Goal: Task Accomplishment & Management: Use online tool/utility

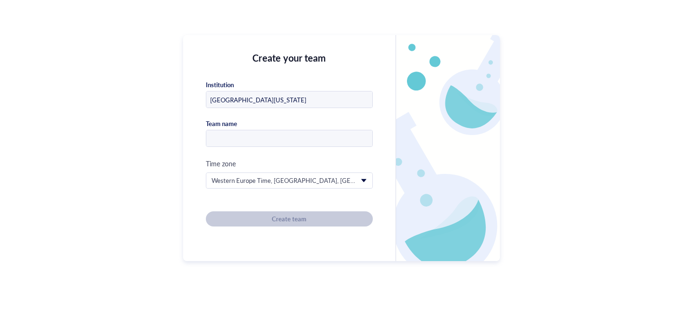
type input "[GEOGRAPHIC_DATA][US_STATE]"
click at [354, 143] on input "text" at bounding box center [289, 138] width 166 height 17
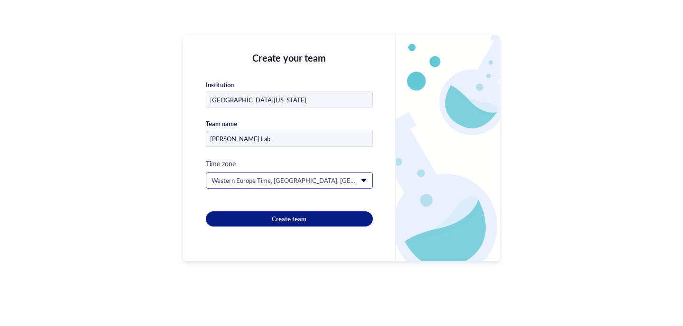
click at [289, 179] on span "Western Europe Time, [GEOGRAPHIC_DATA], [GEOGRAPHIC_DATA], [GEOGRAPHIC_DATA] (G…" at bounding box center [288, 180] width 154 height 9
type input "[PERSON_NAME] Lab"
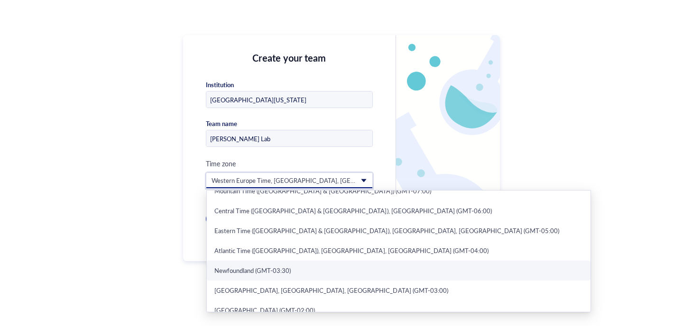
scroll to position [127, 0]
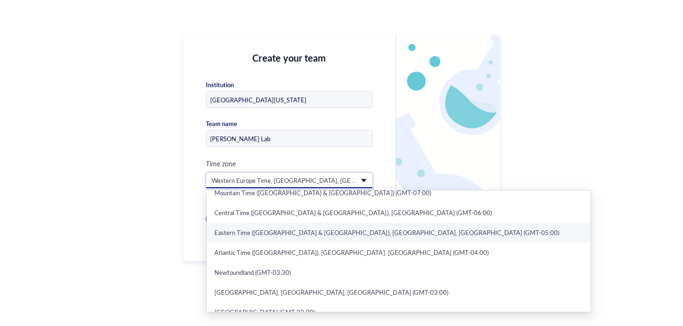
click at [276, 233] on div "Eastern Time ([GEOGRAPHIC_DATA] & [GEOGRAPHIC_DATA]), [GEOGRAPHIC_DATA], [GEOGR…" at bounding box center [398, 233] width 368 height 9
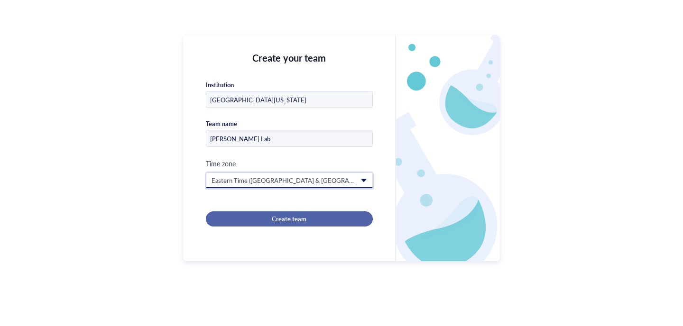
click at [273, 217] on span "Create team" at bounding box center [289, 219] width 35 height 9
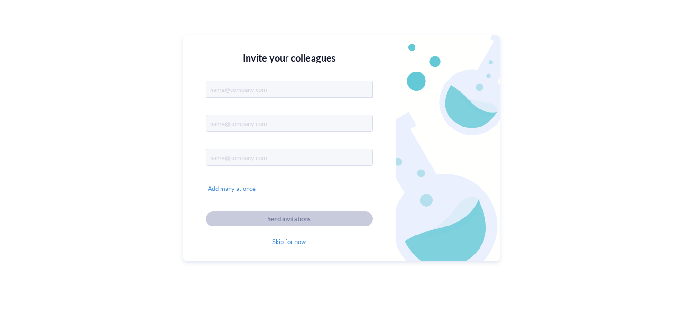
click at [220, 93] on input "text" at bounding box center [289, 89] width 166 height 17
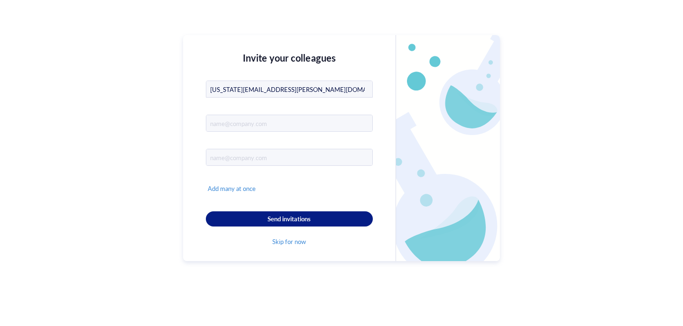
type input "[US_STATE][EMAIL_ADDRESS][PERSON_NAME][DOMAIN_NAME]"
click at [277, 122] on input "text" at bounding box center [289, 123] width 166 height 17
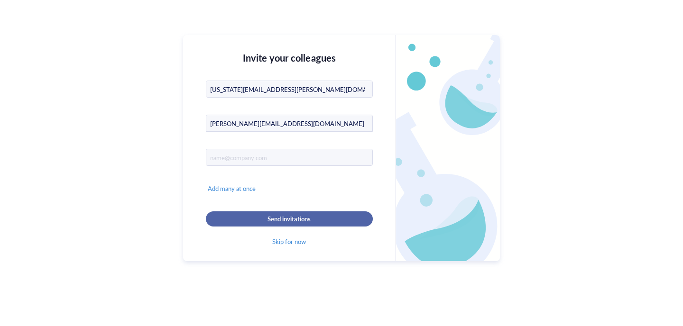
type input "[PERSON_NAME][EMAIL_ADDRESS][DOMAIN_NAME]"
click at [307, 217] on span "Send invitations" at bounding box center [288, 219] width 43 height 9
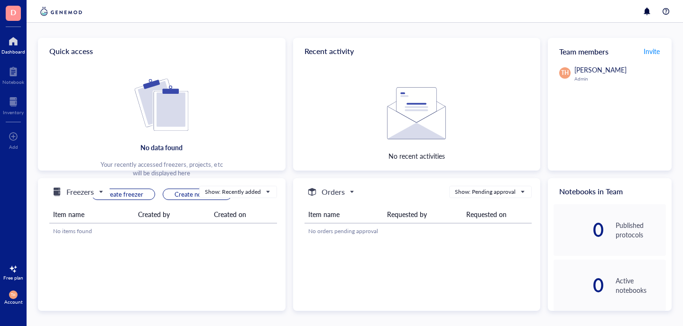
click at [18, 46] on div at bounding box center [13, 41] width 24 height 15
click at [135, 198] on span "Create freezer" at bounding box center [123, 194] width 40 height 9
click at [149, 193] on button "Create freezer" at bounding box center [124, 194] width 64 height 11
click at [102, 191] on span "Freezers" at bounding box center [76, 191] width 51 height 11
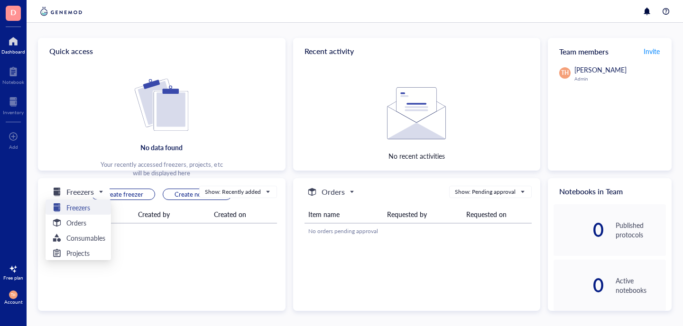
click at [82, 205] on h5 "Freezers" at bounding box center [78, 207] width 24 height 10
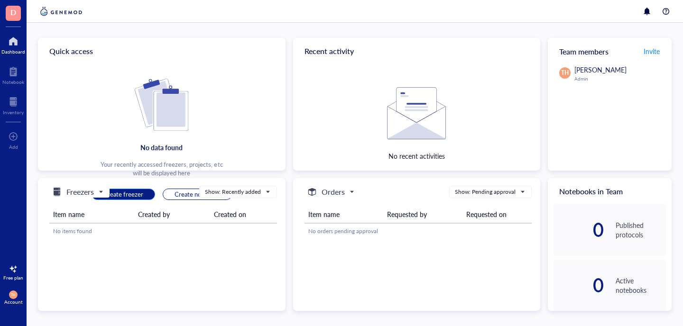
click at [138, 196] on span "Create freezer" at bounding box center [123, 194] width 40 height 9
click at [13, 133] on div at bounding box center [13, 136] width 9 height 15
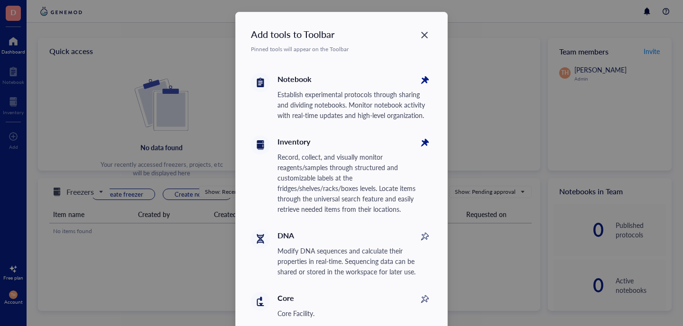
scroll to position [4, 0]
click at [425, 80] on icon at bounding box center [424, 80] width 10 height 10
click at [424, 145] on icon at bounding box center [424, 142] width 15 height 15
click at [424, 88] on icon at bounding box center [424, 80] width 15 height 15
click at [423, 83] on icon at bounding box center [424, 80] width 10 height 10
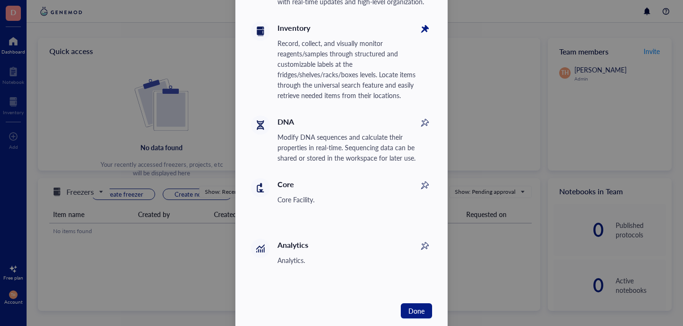
scroll to position [130, 0]
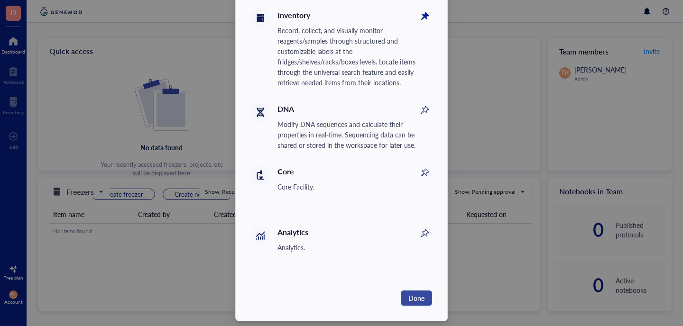
click at [424, 293] on span "Done" at bounding box center [416, 298] width 16 height 10
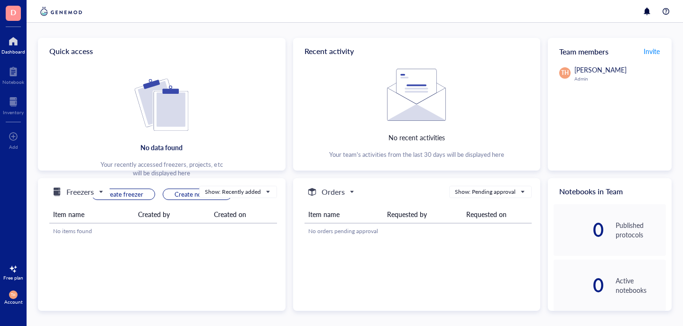
scroll to position [22, 0]
click at [165, 125] on img at bounding box center [162, 105] width 54 height 52
click at [97, 197] on span "Freezers" at bounding box center [76, 191] width 51 height 11
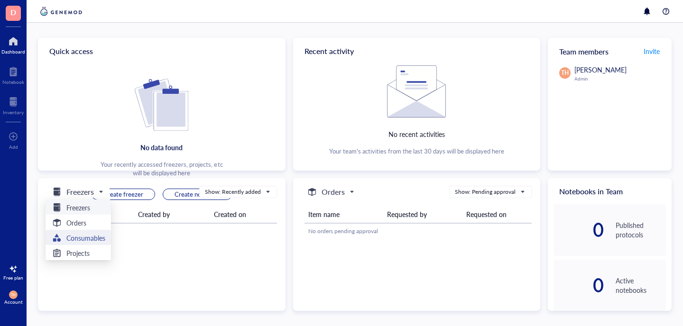
click at [92, 239] on h5 "Consumables" at bounding box center [85, 238] width 39 height 10
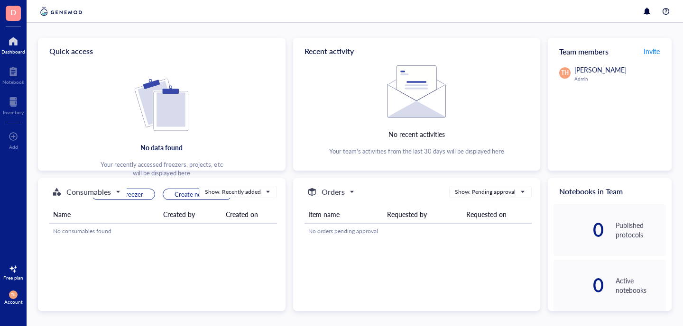
click at [179, 126] on img at bounding box center [162, 105] width 54 height 52
